Goal: Transaction & Acquisition: Download file/media

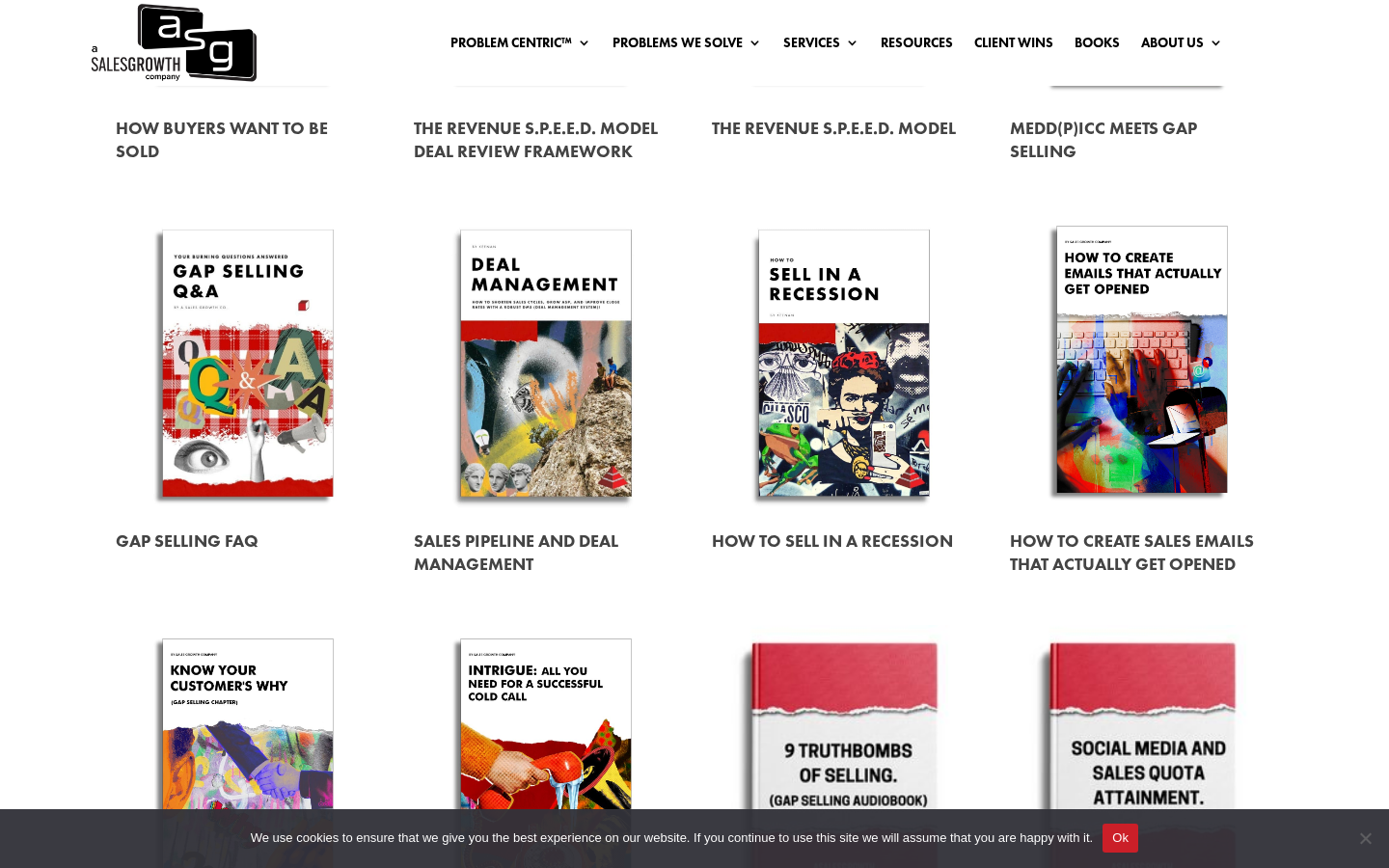
scroll to position [906, 0]
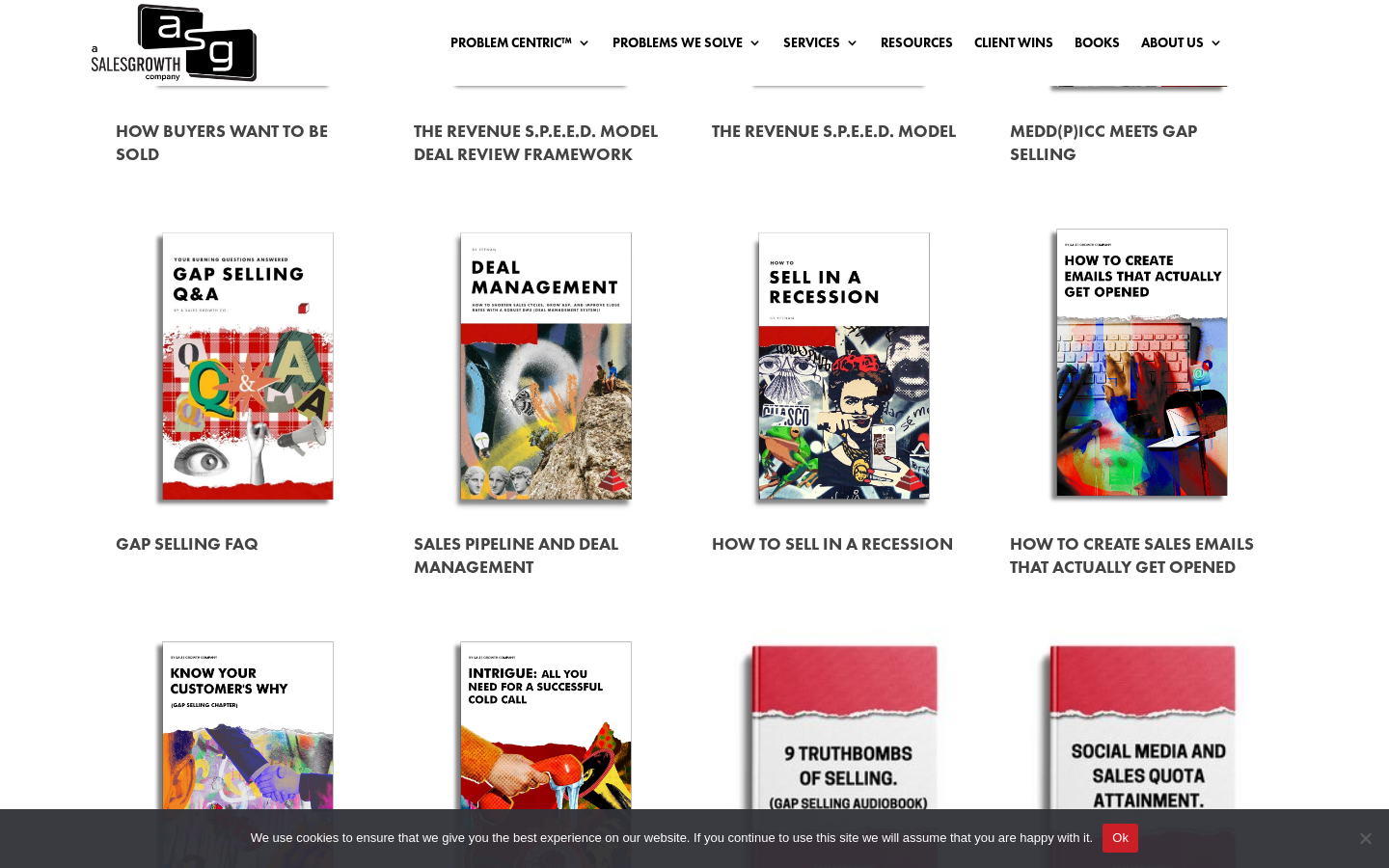
click at [284, 309] on link at bounding box center [248, 365] width 264 height 301
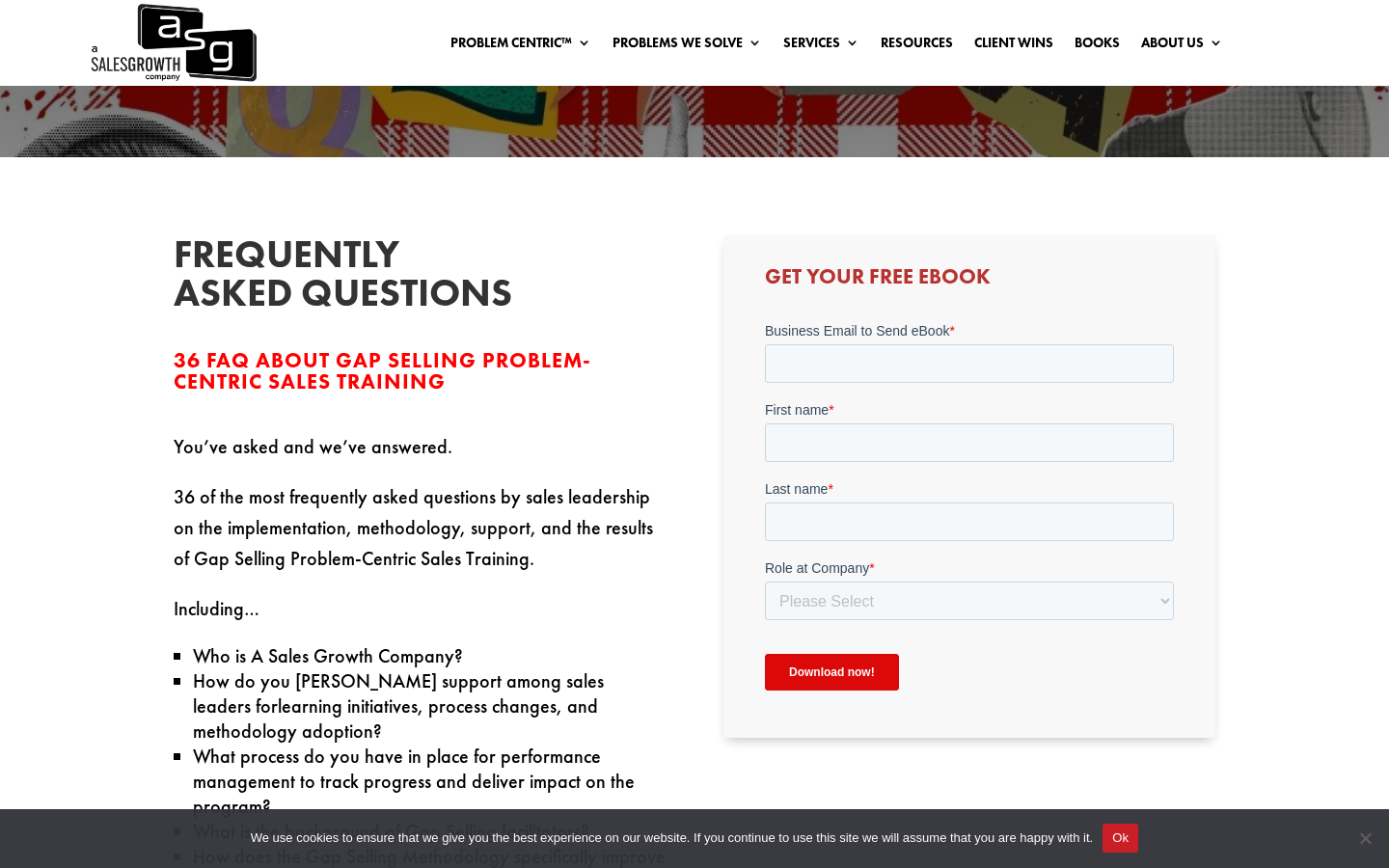
scroll to position [347, 0]
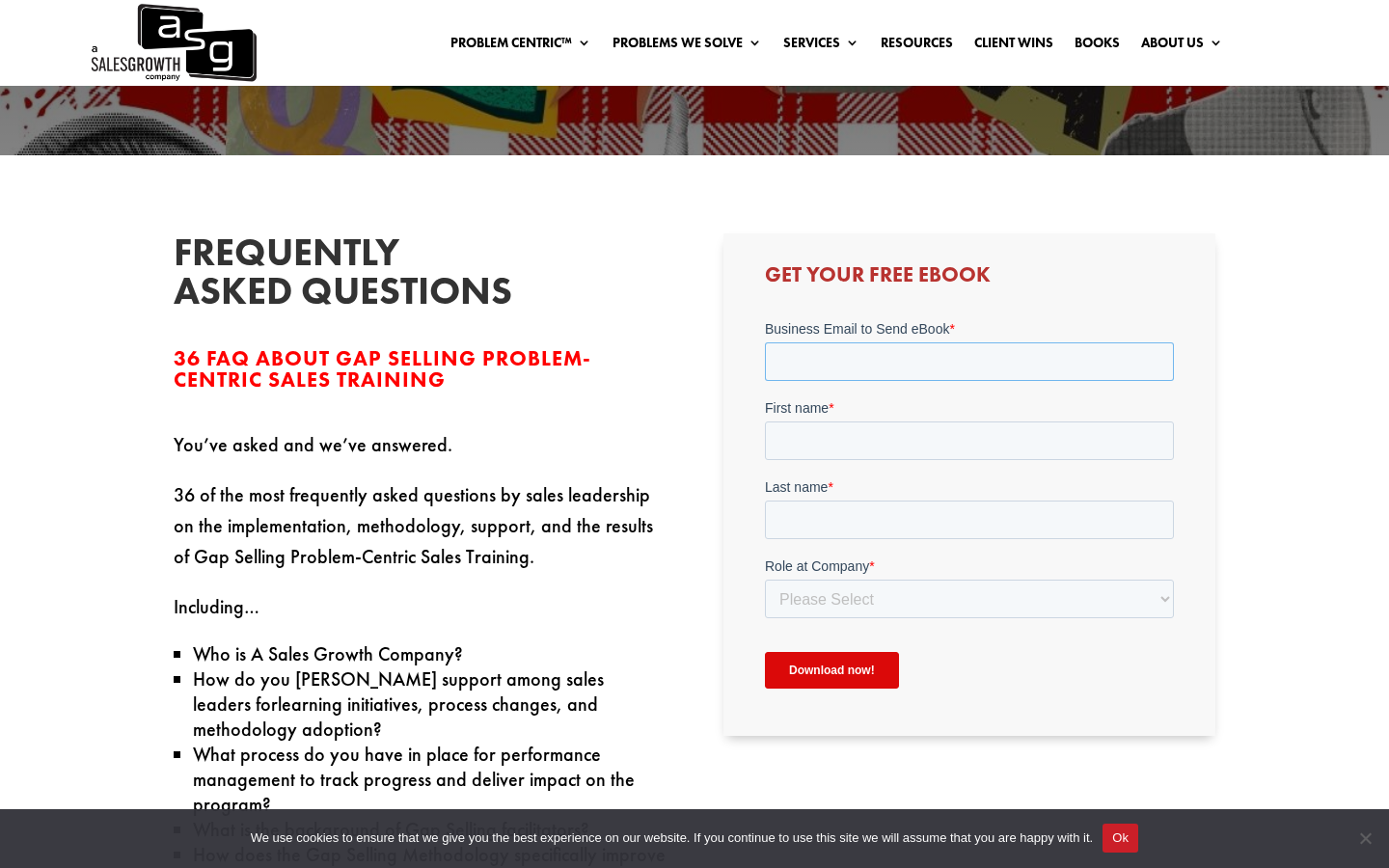
click at [881, 355] on input "Business Email to Send eBook *" at bounding box center [967, 360] width 409 height 39
type input "TeunSpee8@gmail.com"
click at [847, 431] on input "First name *" at bounding box center [967, 439] width 409 height 39
type input "Teun"
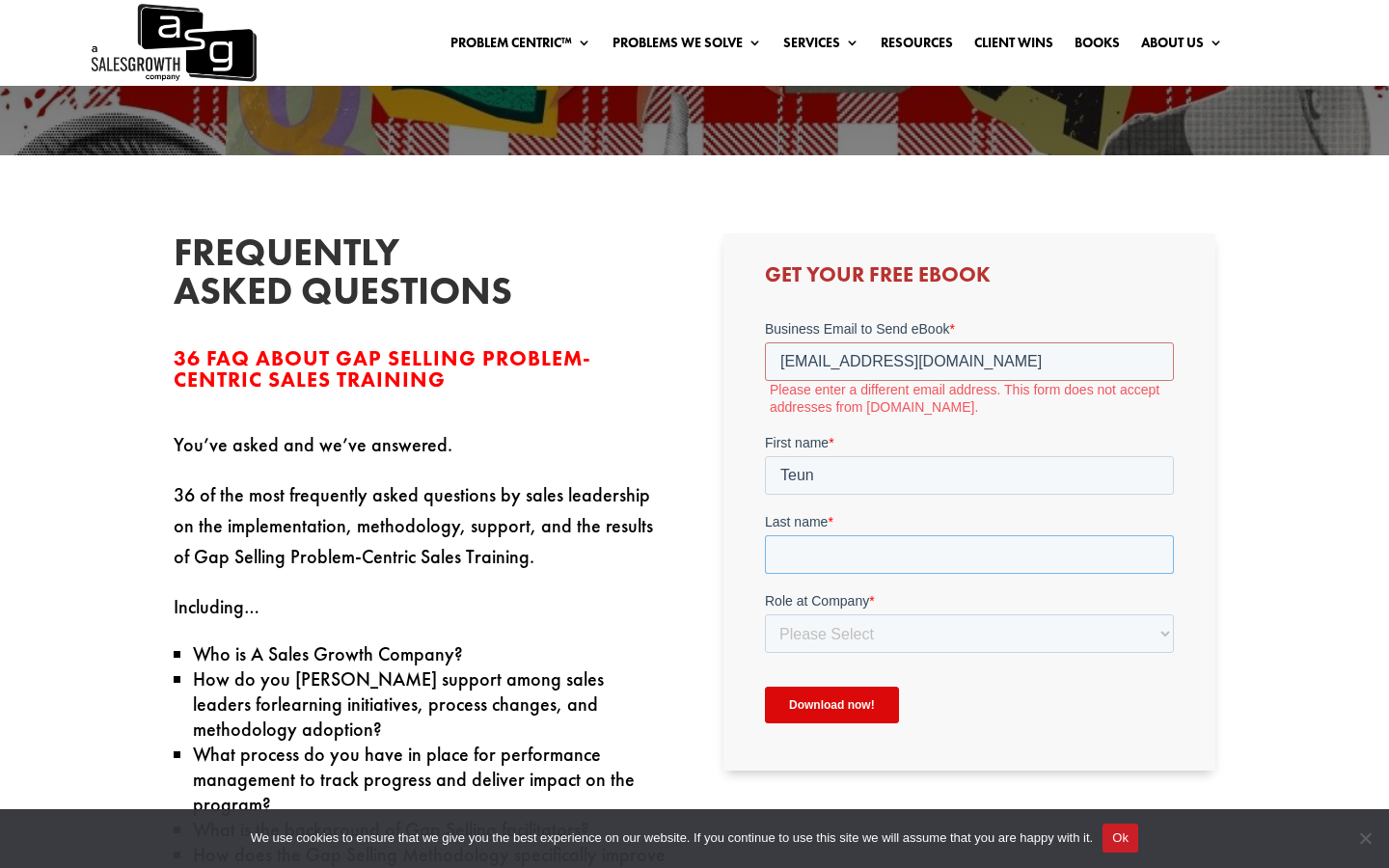
click at [851, 552] on input "Last name *" at bounding box center [967, 553] width 409 height 39
